Goal: Ask a question

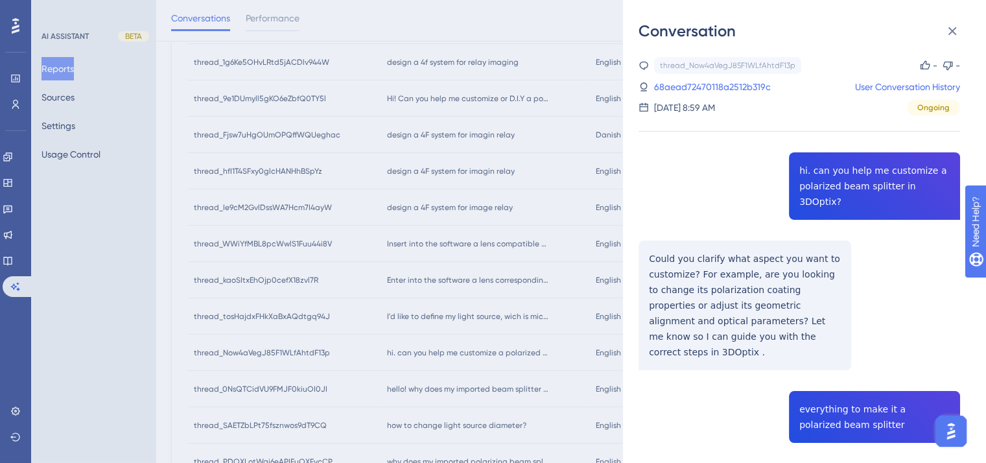
scroll to position [448, 0]
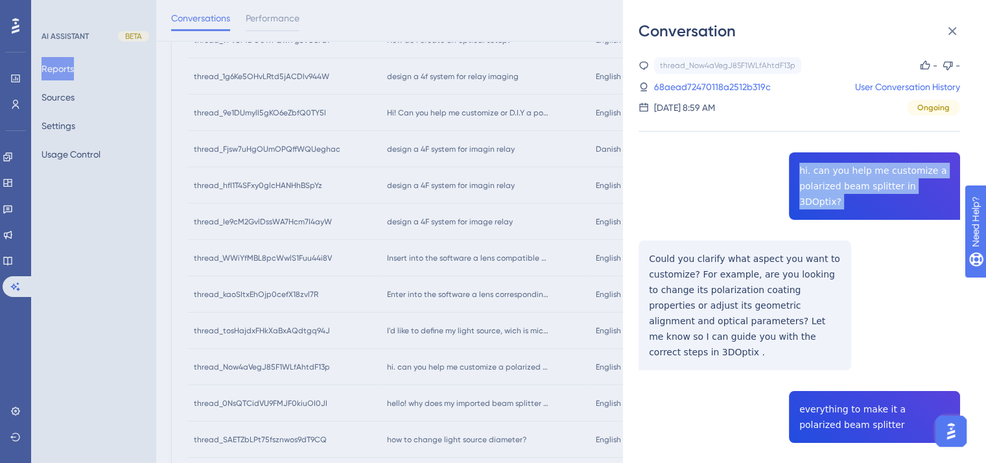
copy span "hi. can you help me customize a polarized beam splitter in 3DOptix?"
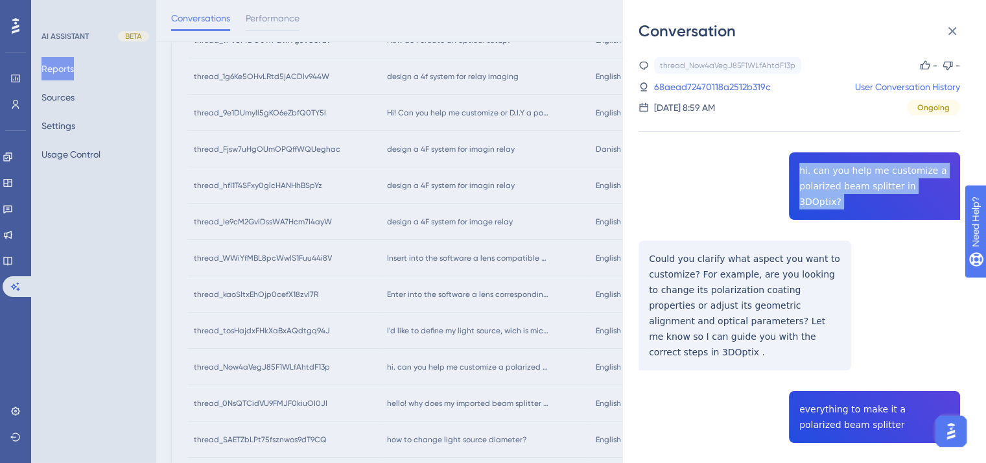
copy span "hi. can you help me customize a polarized beam splitter in 3DOptix?"
